Goal: Information Seeking & Learning: Learn about a topic

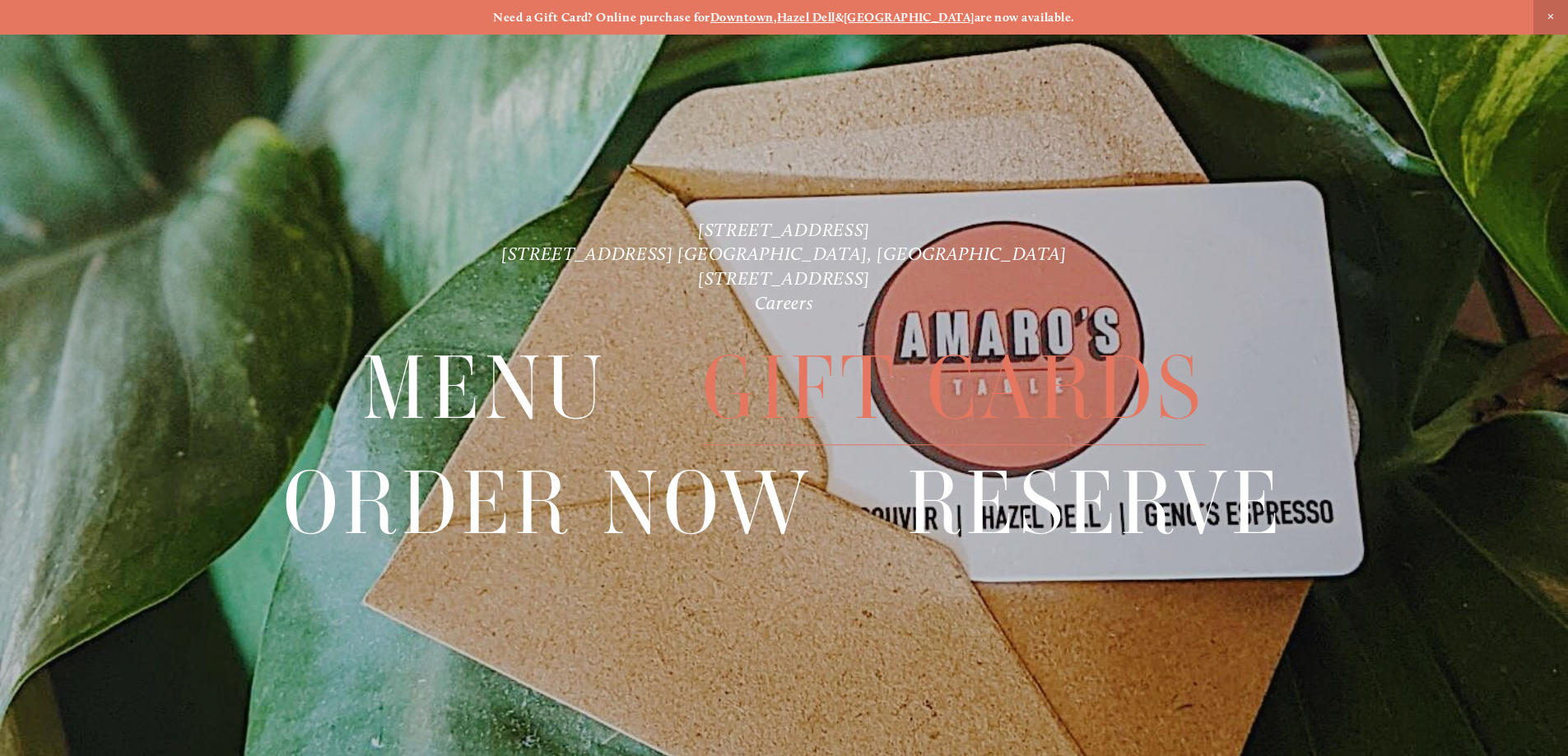
scroll to position [34, 0]
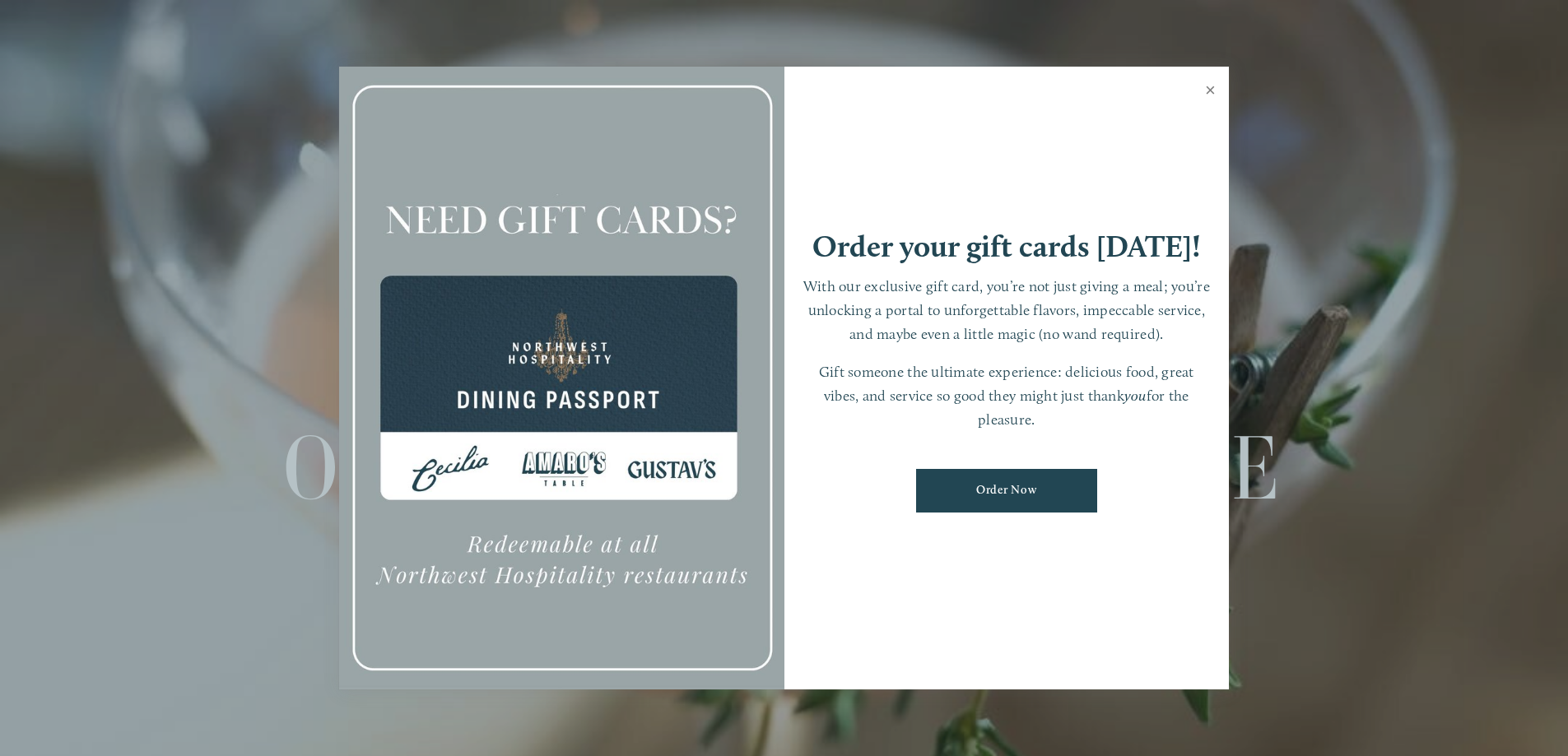
drag, startPoint x: 1204, startPoint y: 89, endPoint x: 1197, endPoint y: 99, distance: 12.2
click at [1203, 91] on link "Close" at bounding box center [1210, 91] width 32 height 46
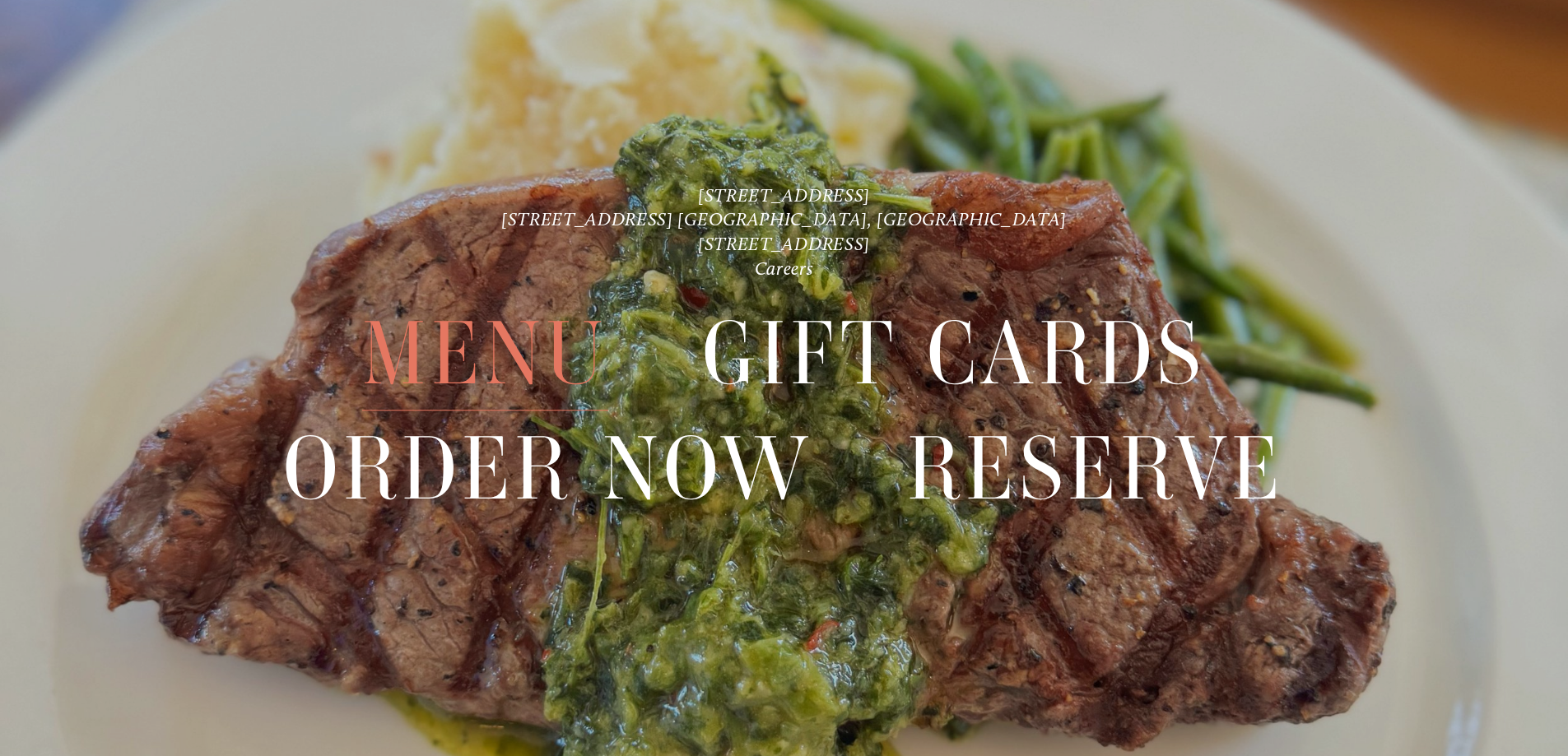
click at [470, 350] on span "Menu" at bounding box center [485, 354] width 246 height 114
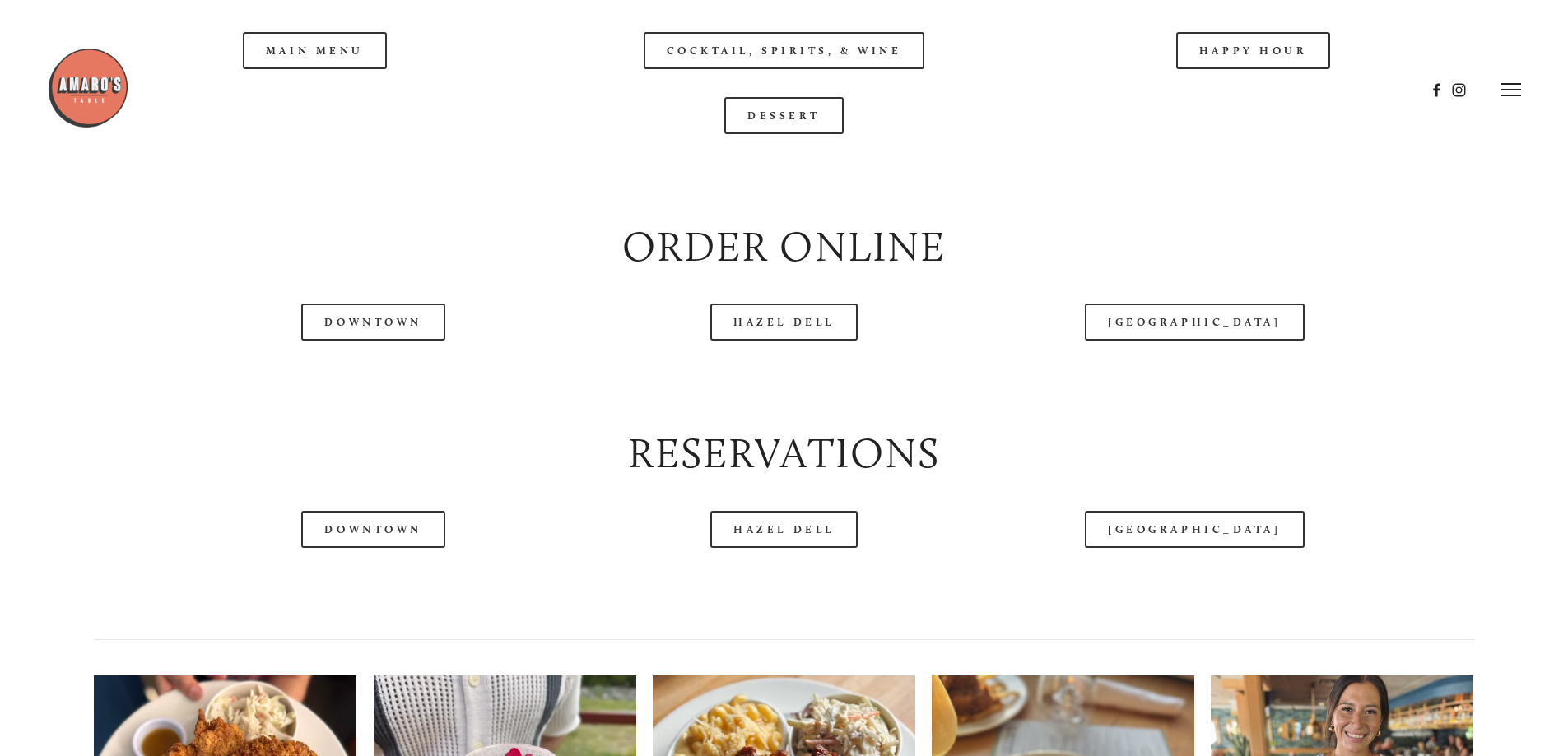
scroll to position [1974, 0]
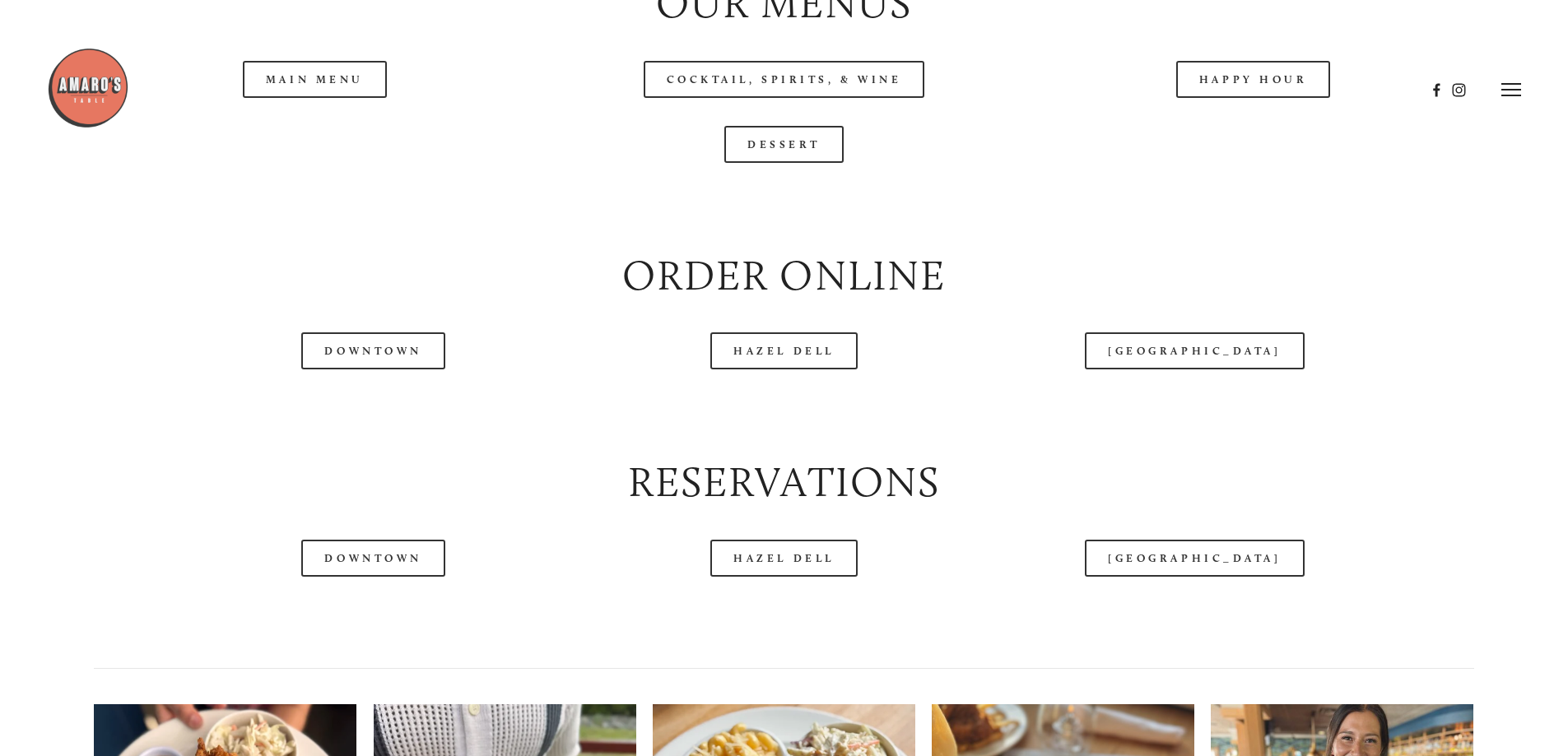
click at [327, 135] on header "Menu Order Now Visit Gallery 0" at bounding box center [784, 89] width 1475 height 180
click at [703, 135] on header "Menu Order Now Visit Gallery 0" at bounding box center [784, 89] width 1475 height 180
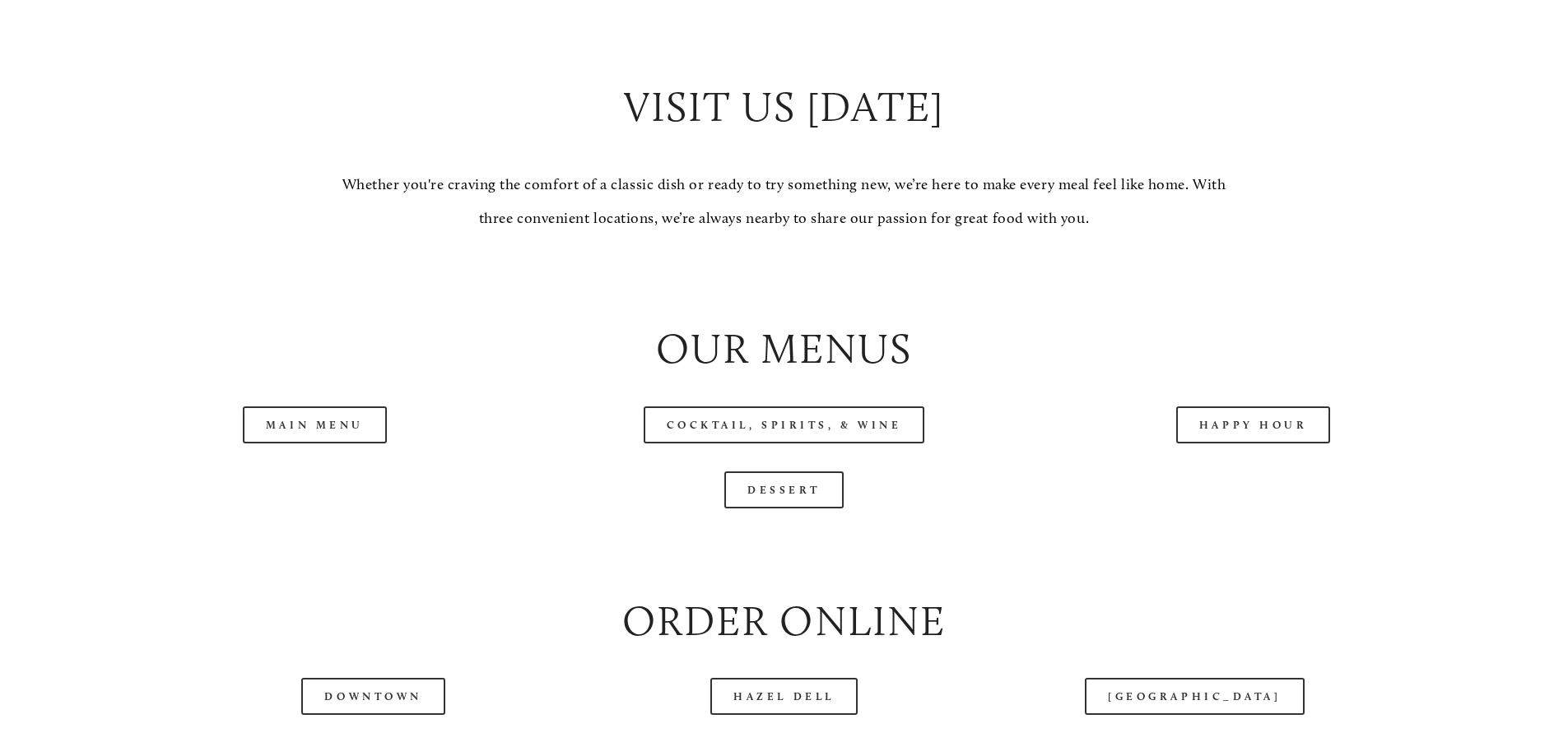
scroll to position [1646, 0]
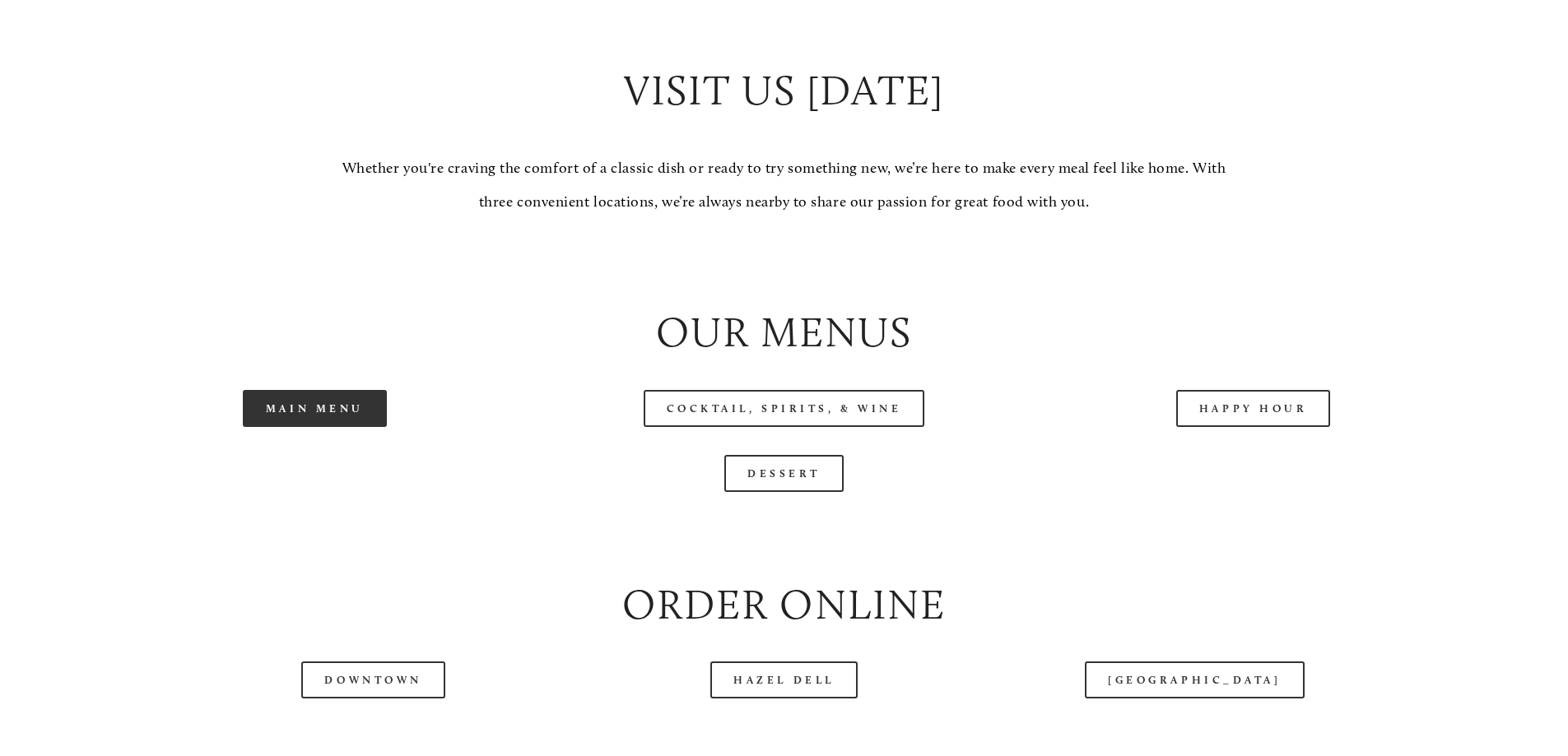
click at [334, 427] on link "Main Menu" at bounding box center [314, 408] width 144 height 37
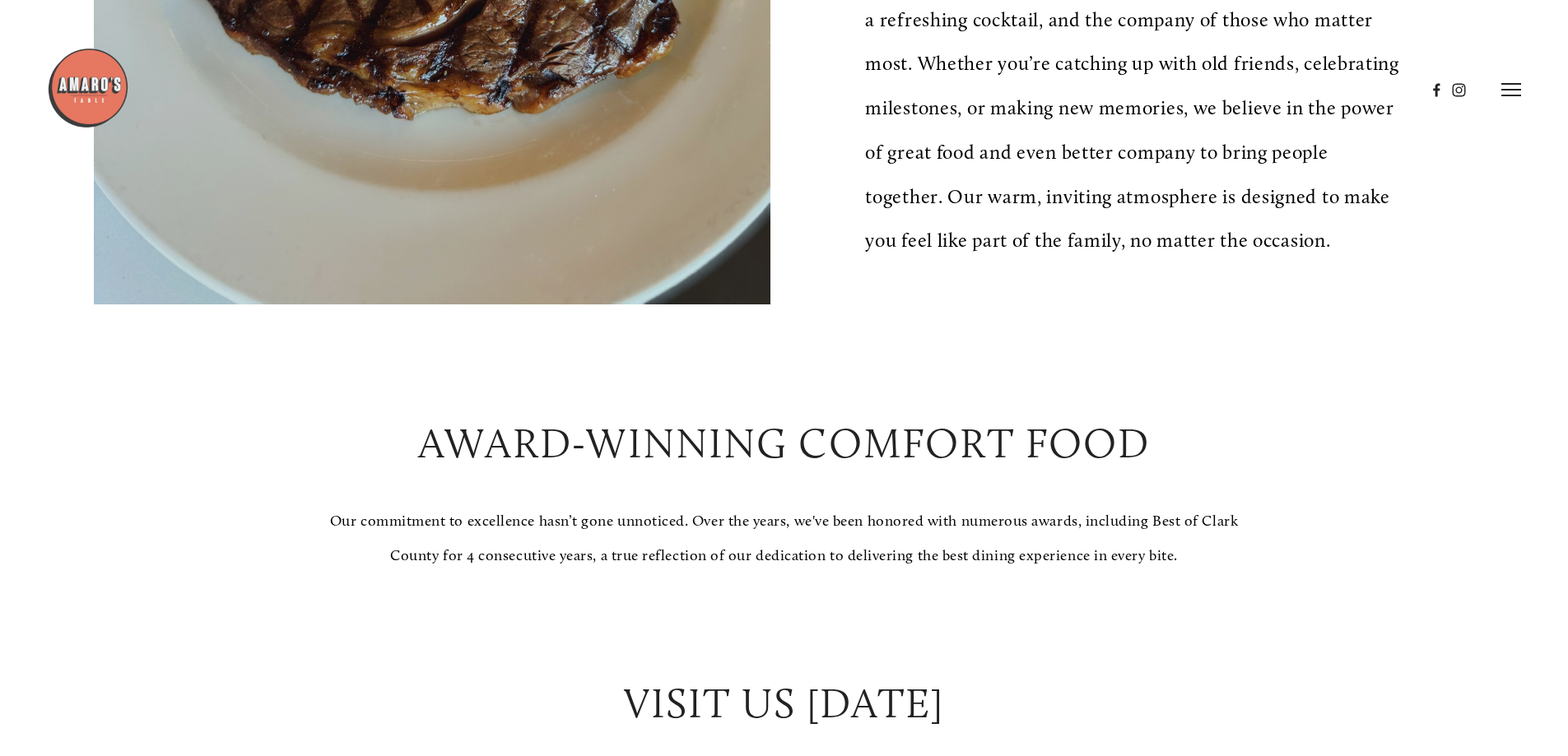
scroll to position [987, 0]
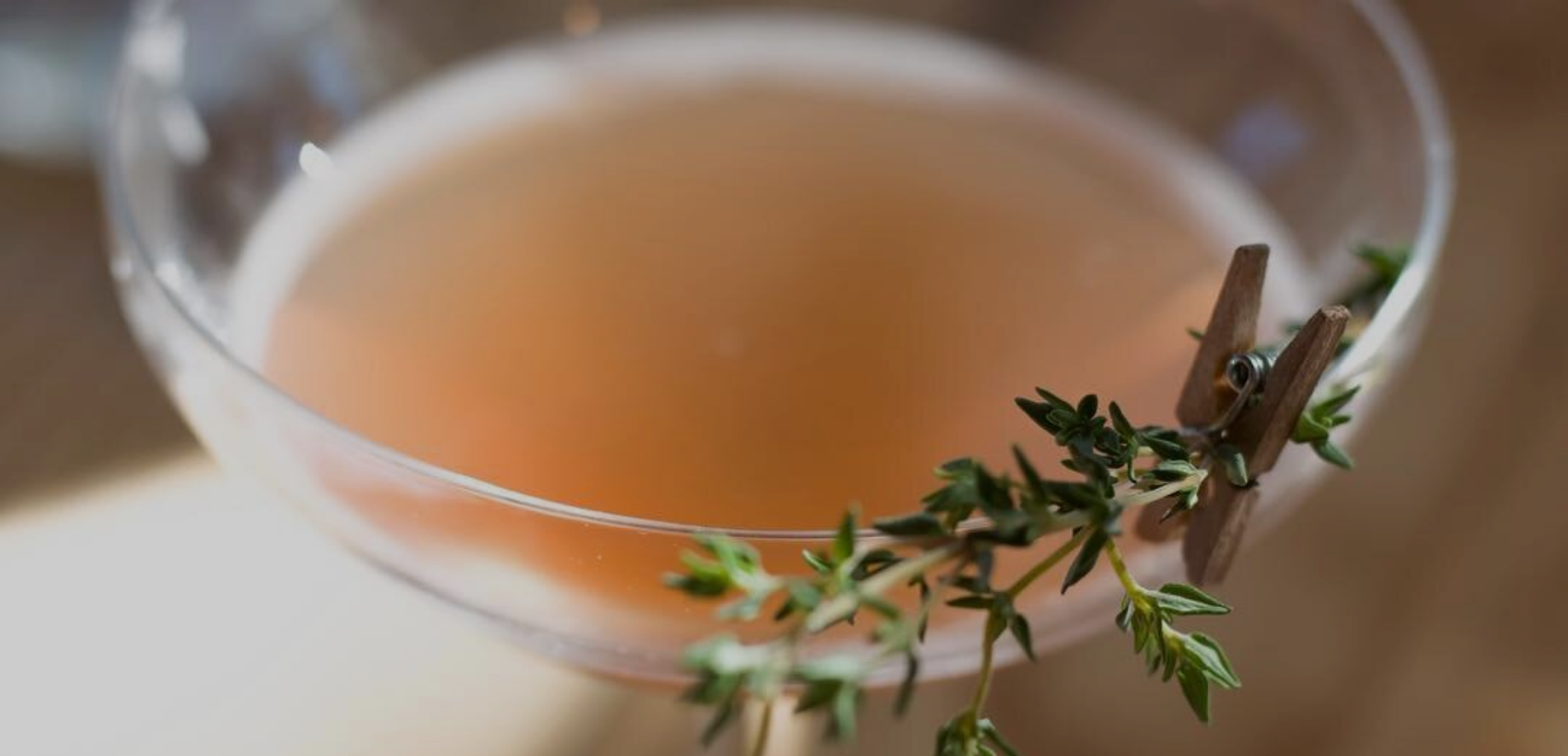
scroll to position [34, 0]
